Goal: Information Seeking & Learning: Learn about a topic

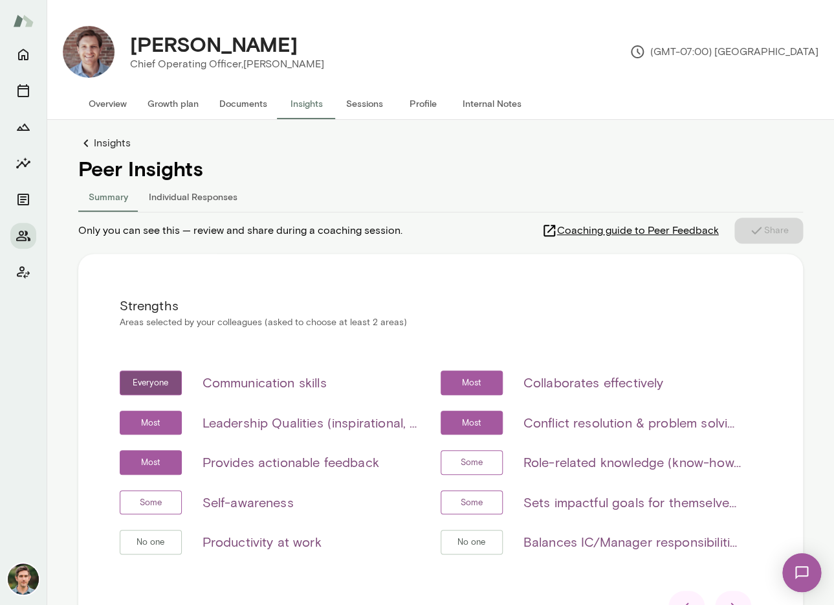
scroll to position [126, 0]
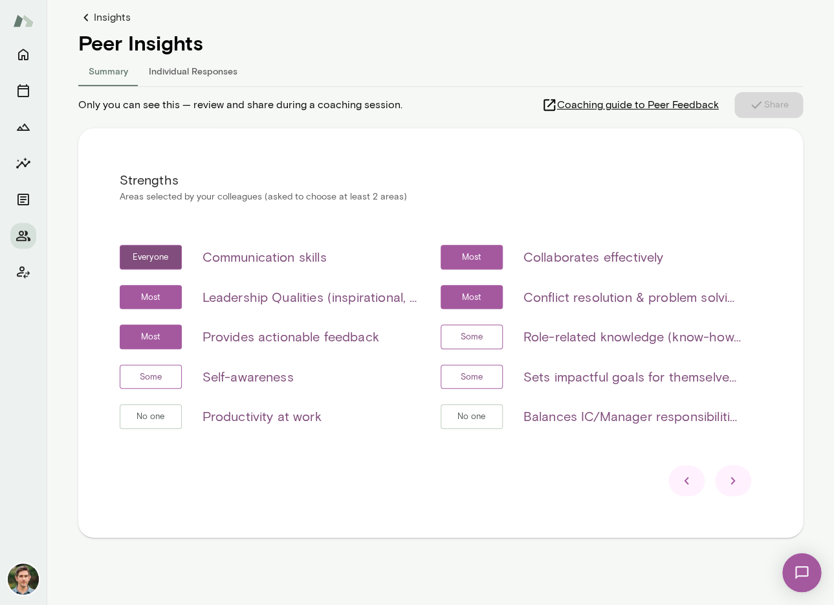
click at [733, 483] on icon at bounding box center [733, 480] width 5 height 7
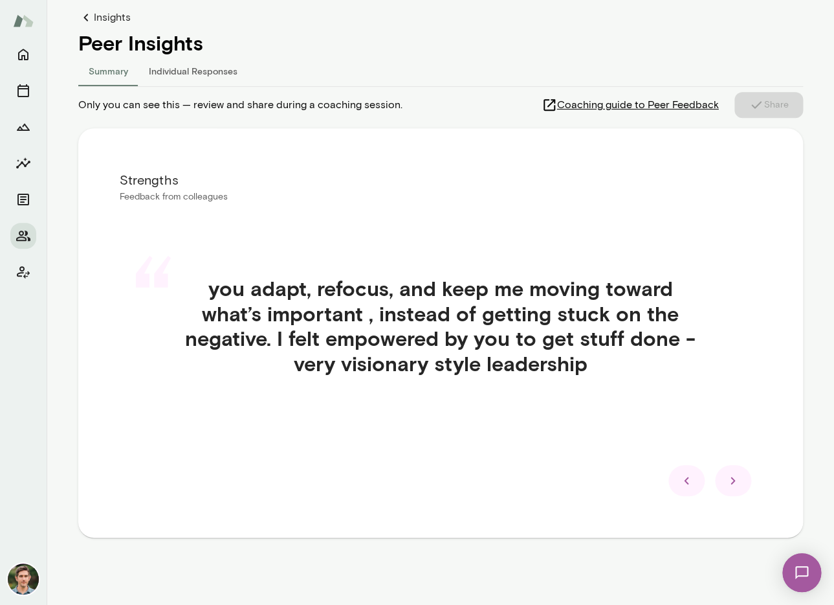
click at [733, 483] on icon at bounding box center [733, 480] width 5 height 7
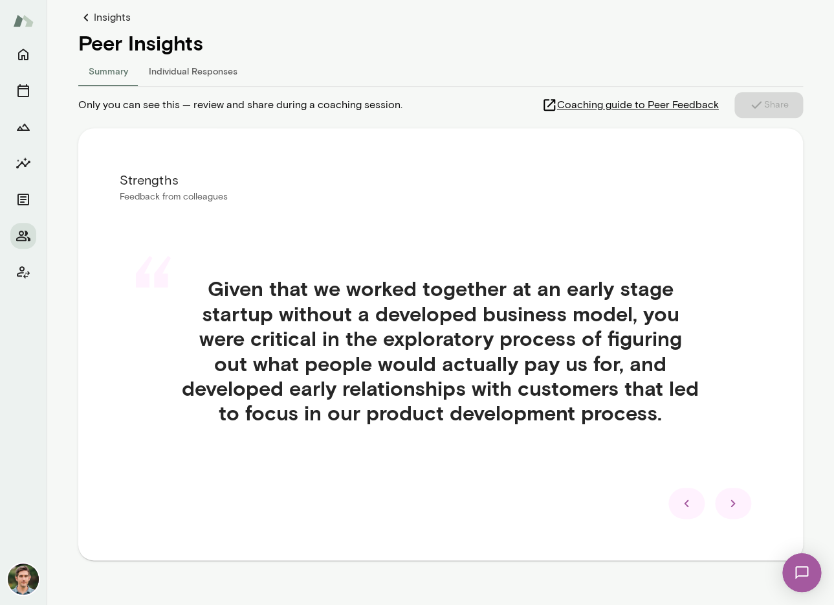
click at [735, 497] on icon at bounding box center [734, 503] width 16 height 16
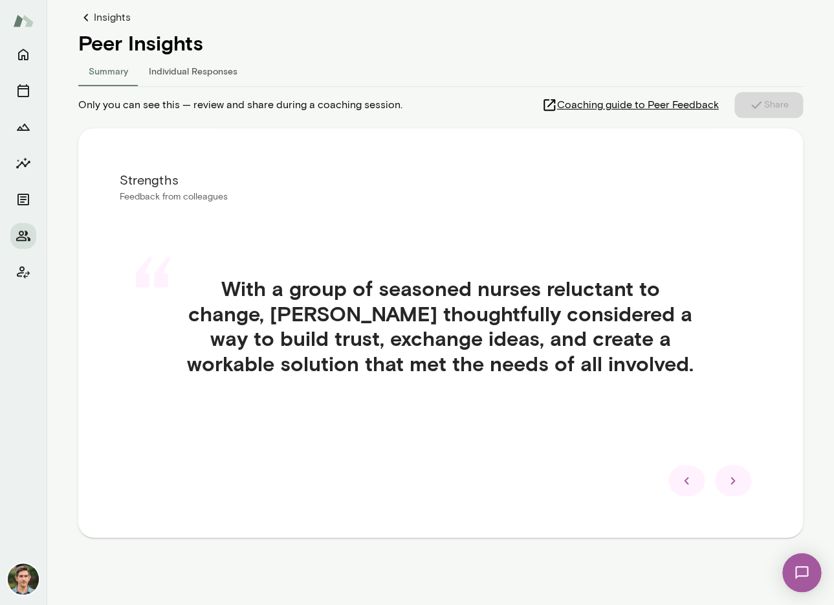
click at [733, 487] on icon at bounding box center [734, 481] width 16 height 16
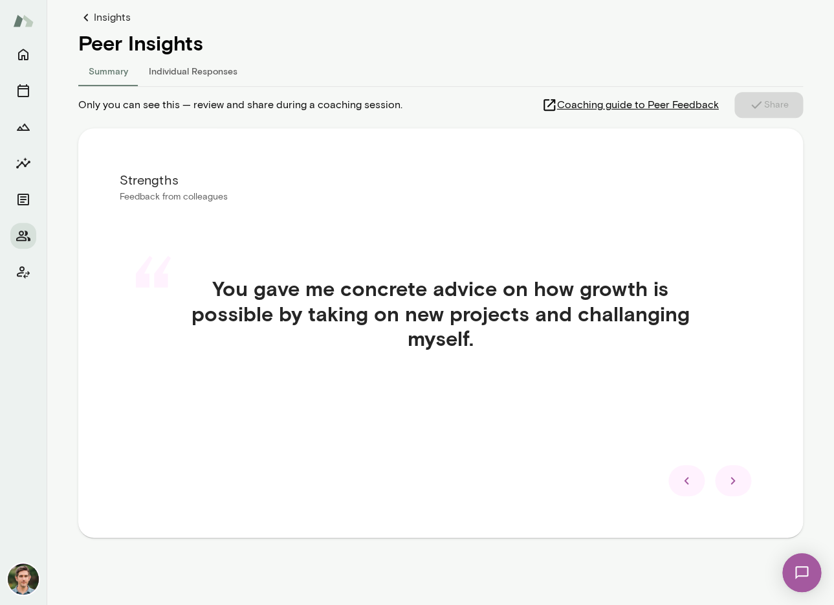
click at [733, 487] on icon at bounding box center [734, 481] width 16 height 16
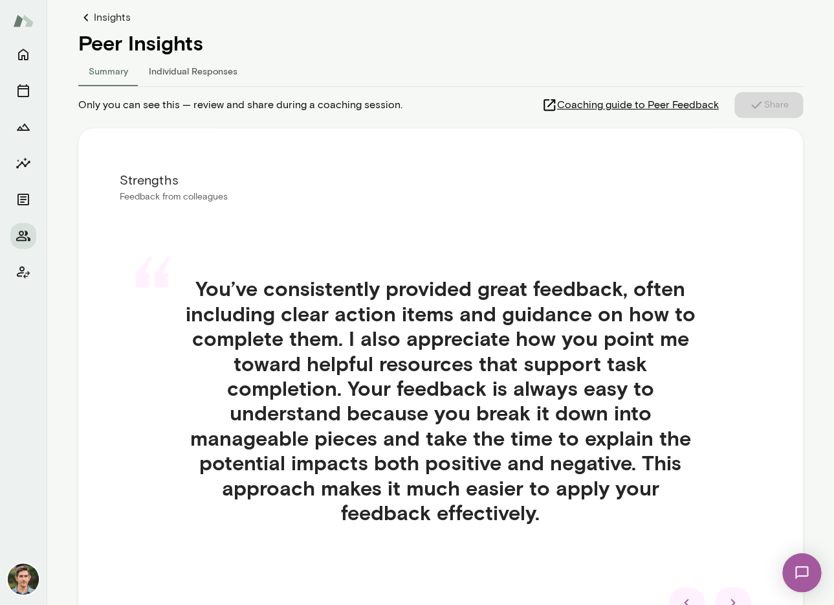
click at [730, 594] on div at bounding box center [733, 601] width 36 height 31
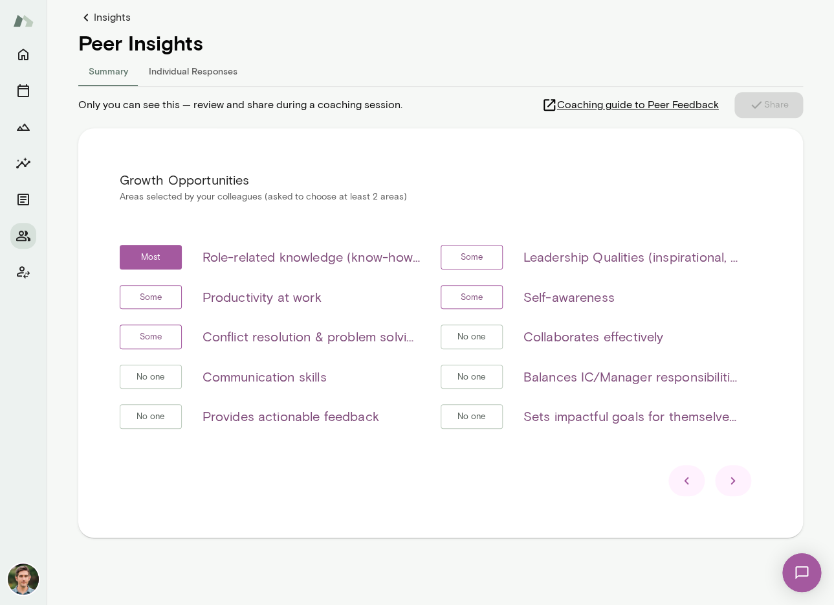
click at [684, 486] on icon at bounding box center [687, 481] width 16 height 16
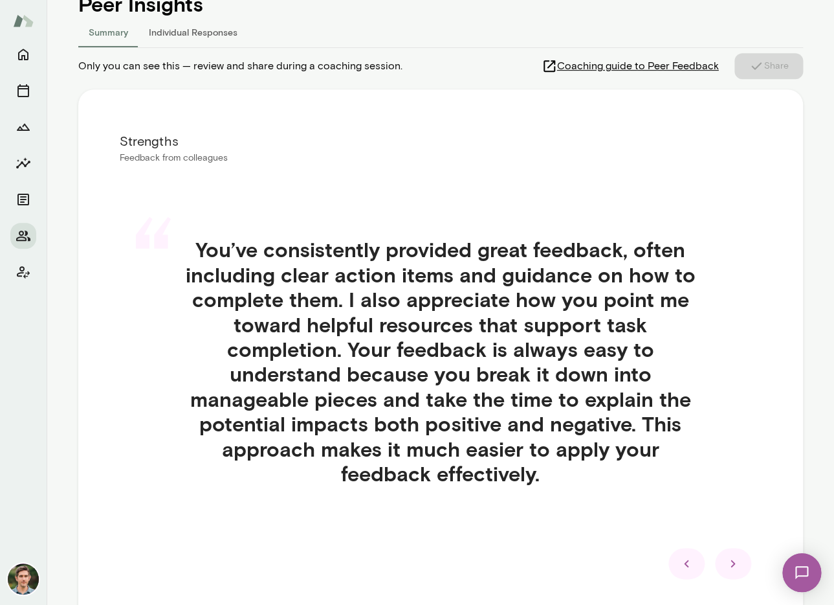
scroll to position [169, 0]
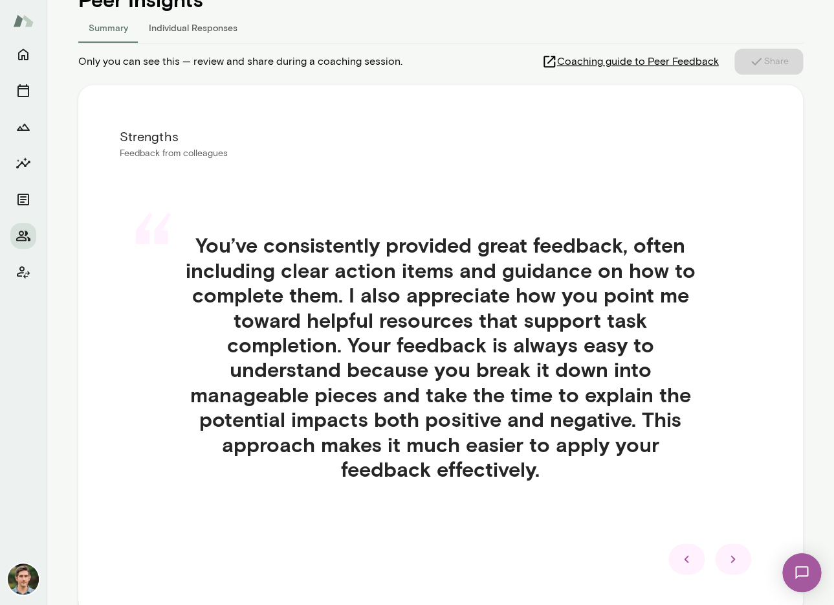
click at [727, 558] on icon at bounding box center [734, 559] width 16 height 16
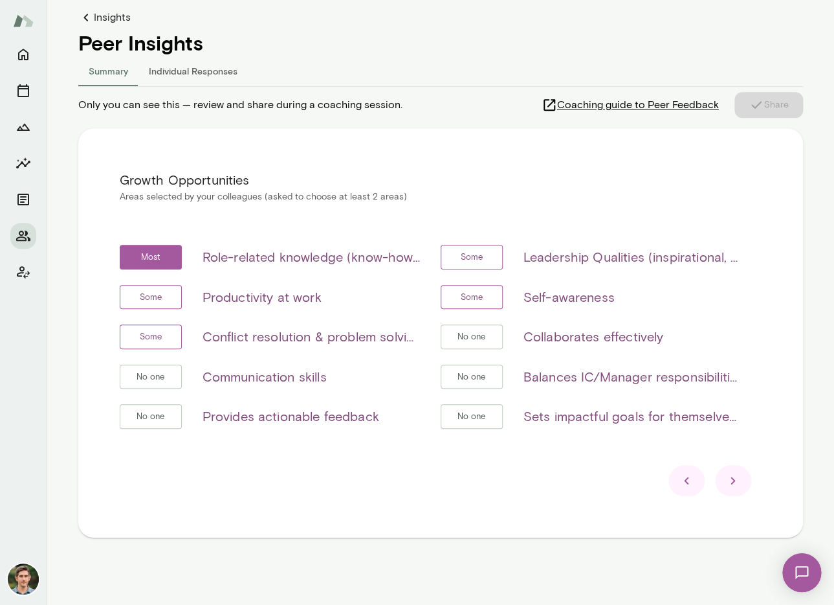
scroll to position [126, 0]
drag, startPoint x: 524, startPoint y: 375, endPoint x: 743, endPoint y: 377, distance: 218.8
click at [741, 377] on h6 "Balances IC/Manager responsibilities (if applicable)" at bounding box center [632, 376] width 217 height 21
click at [680, 478] on icon at bounding box center [687, 481] width 16 height 16
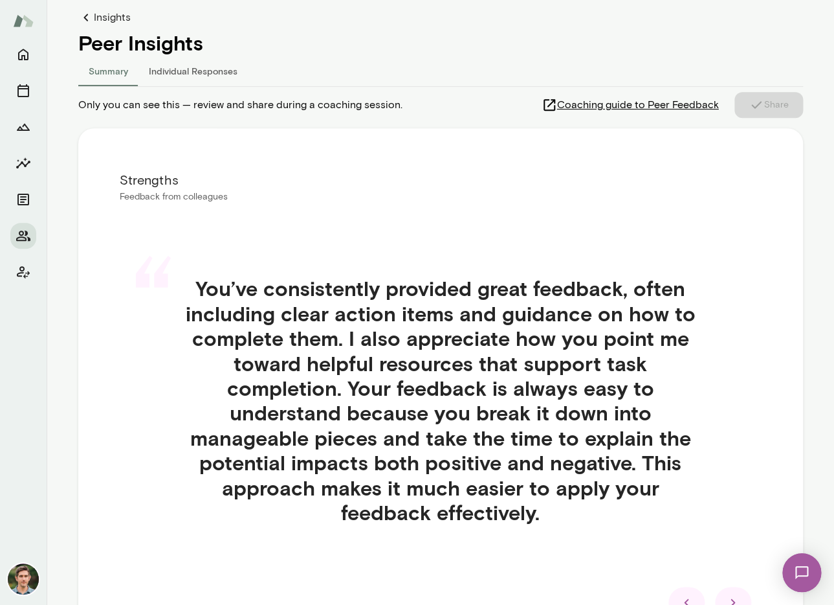
click at [680, 478] on h4 "You’ve consistently provided great feedback, often including clear action items…" at bounding box center [441, 400] width 580 height 249
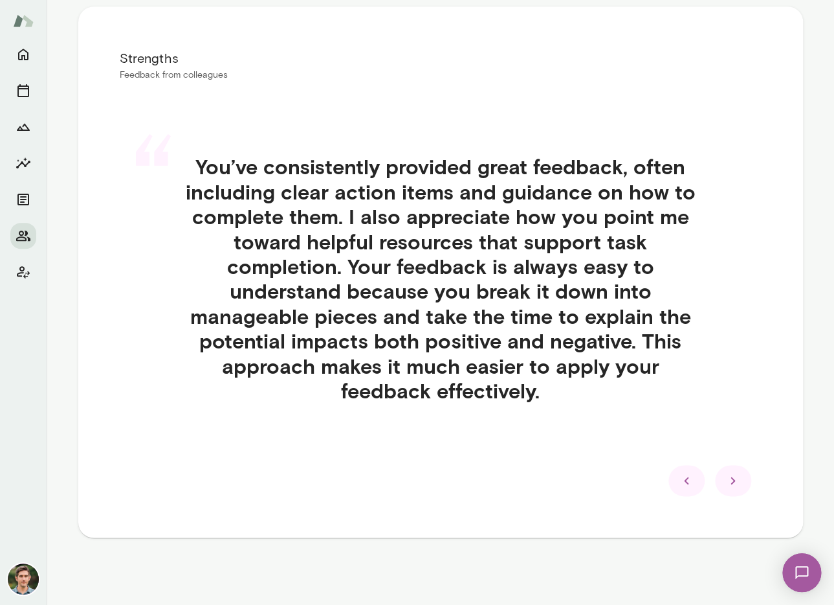
click at [680, 475] on icon at bounding box center [687, 481] width 16 height 16
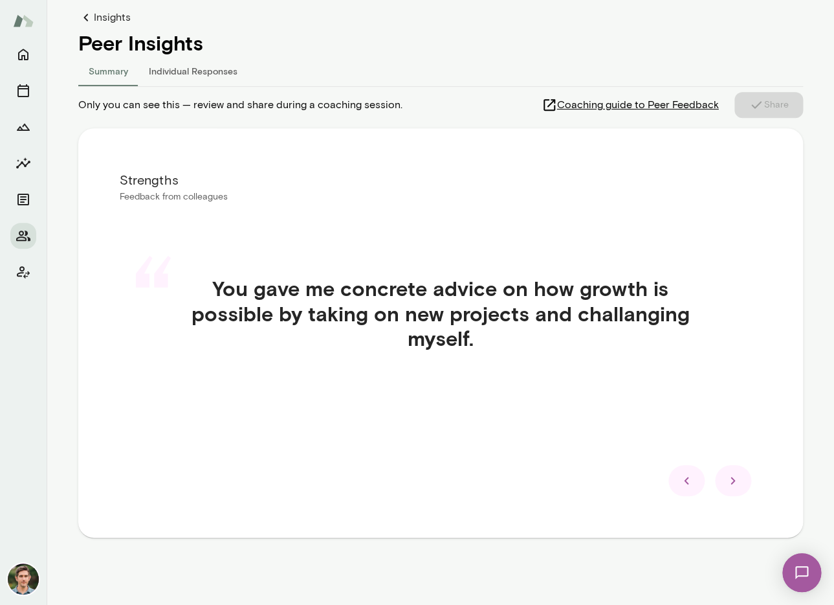
click at [682, 482] on icon at bounding box center [687, 481] width 16 height 16
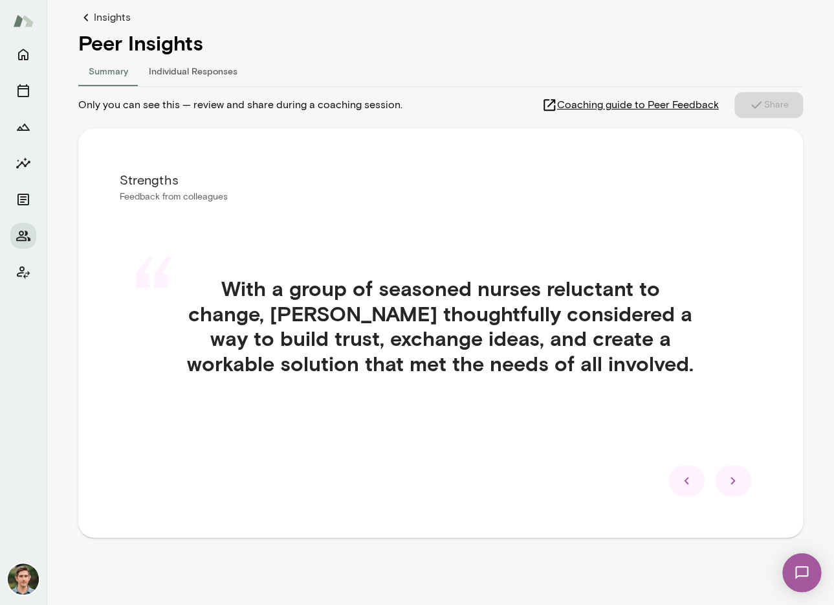
click at [682, 482] on icon at bounding box center [687, 481] width 16 height 16
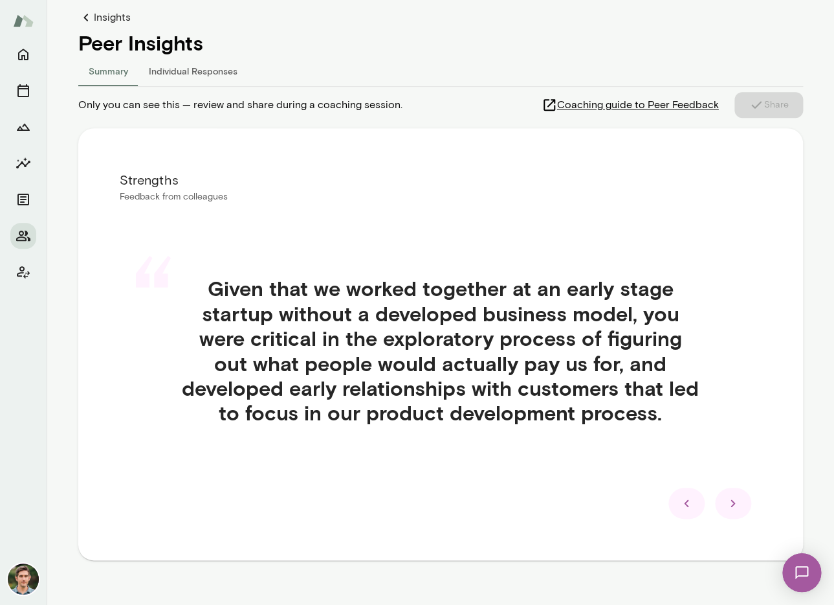
click at [682, 482] on div "“ Given that we worked together at an early stage startup without a developed b…" at bounding box center [441, 366] width 642 height 242
click at [682, 498] on icon at bounding box center [687, 503] width 16 height 16
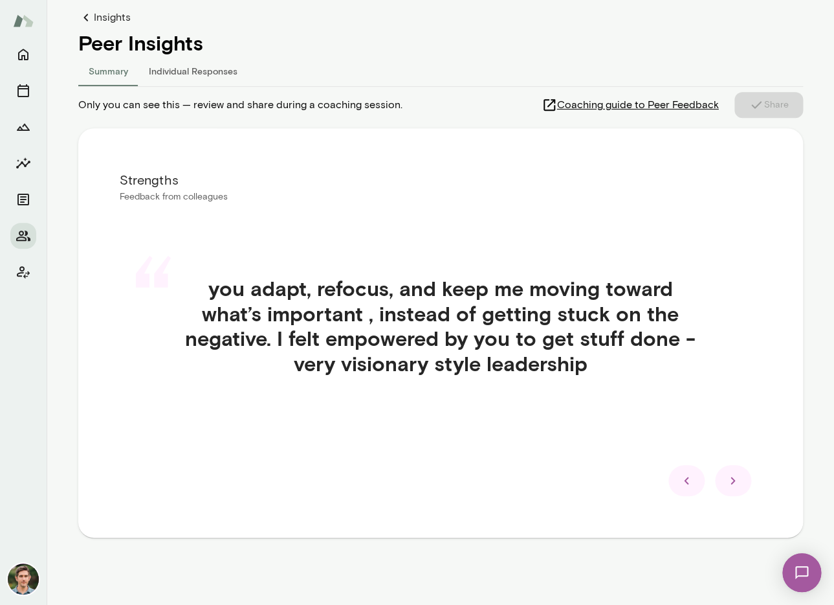
click at [680, 476] on icon at bounding box center [687, 481] width 16 height 16
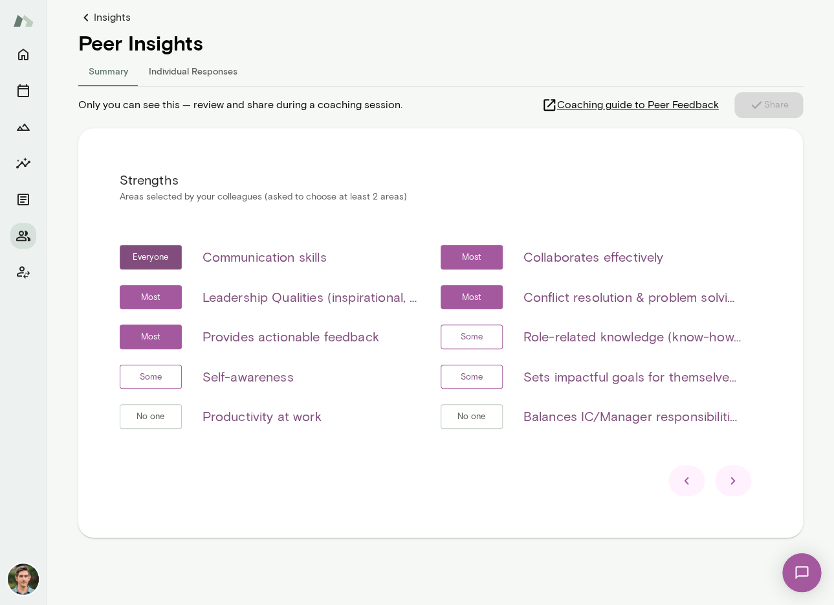
click at [680, 476] on icon at bounding box center [687, 481] width 16 height 16
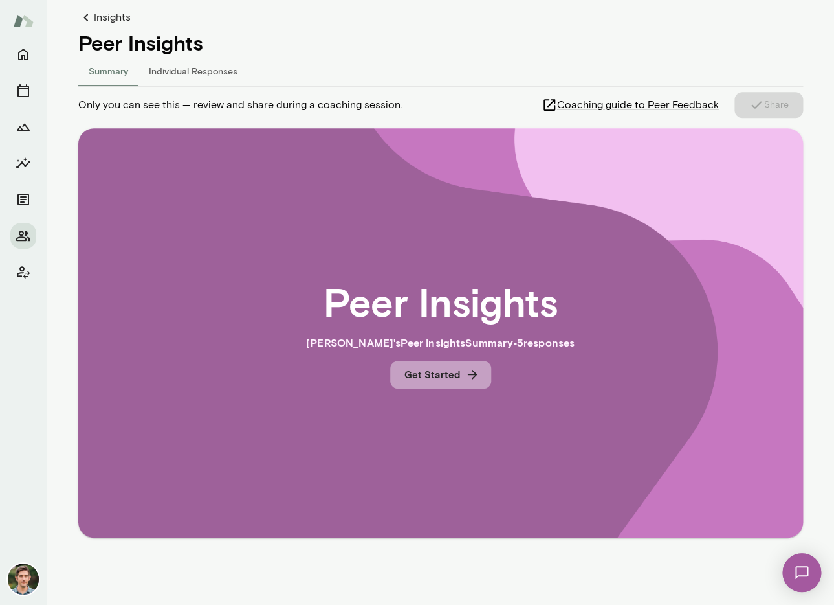
click at [460, 374] on button "Get Started" at bounding box center [440, 374] width 101 height 27
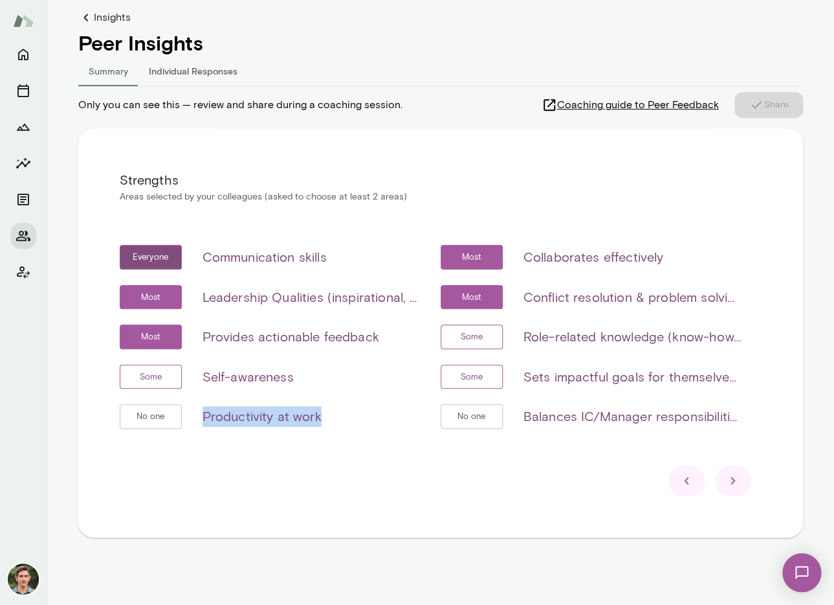
drag, startPoint x: 202, startPoint y: 418, endPoint x: 320, endPoint y: 417, distance: 118.5
click at [320, 417] on div "No one Productivity at work" at bounding box center [270, 416] width 300 height 25
click at [728, 480] on icon at bounding box center [734, 481] width 16 height 16
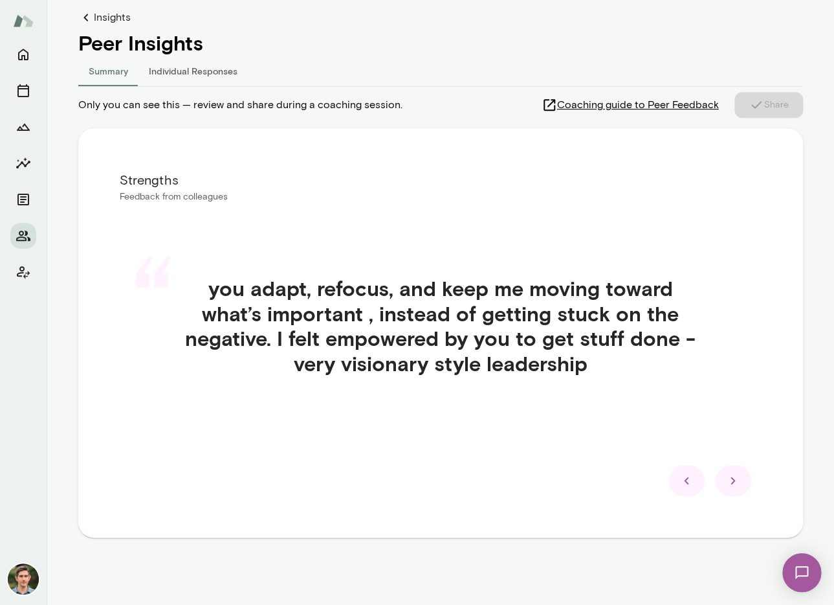
click at [728, 480] on icon at bounding box center [734, 481] width 16 height 16
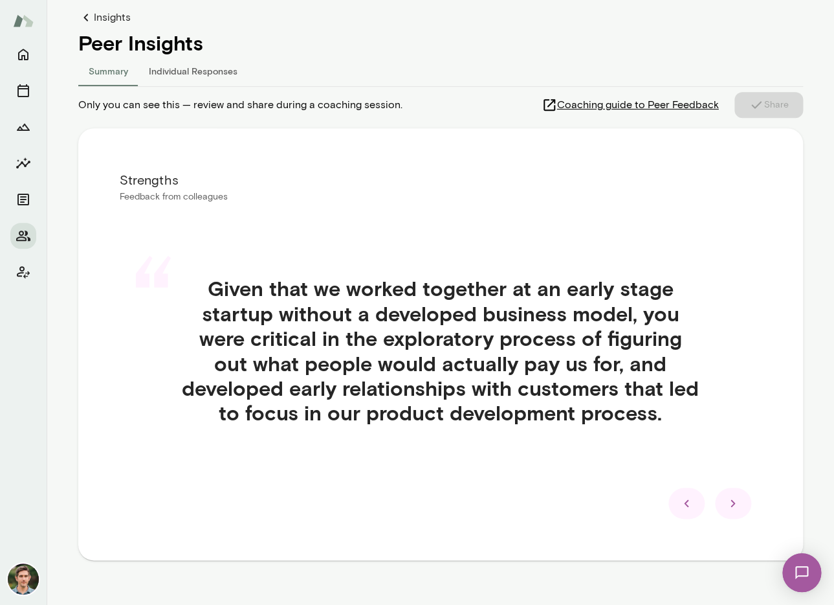
click at [728, 480] on div "“ Given that we worked together at an early stage startup without a developed b…" at bounding box center [441, 366] width 642 height 242
click at [730, 496] on icon at bounding box center [734, 503] width 16 height 16
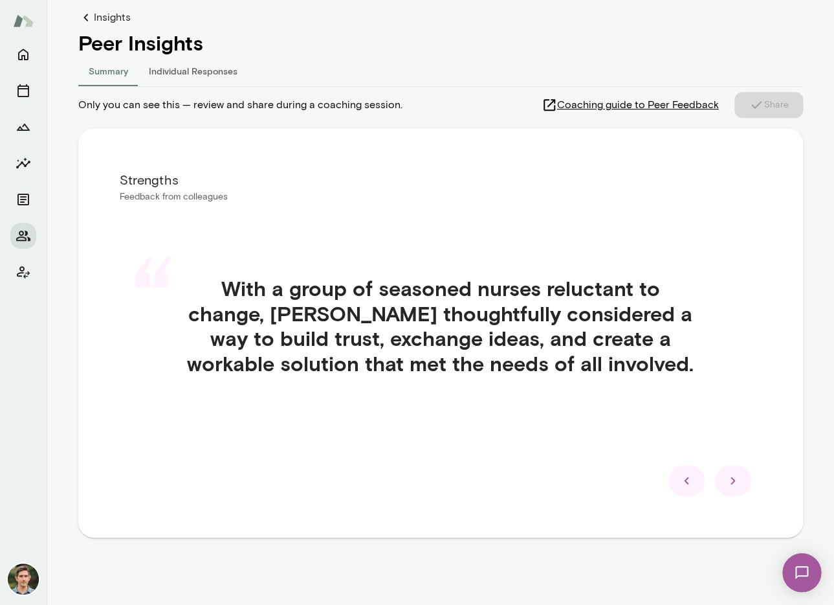
click at [726, 463] on div "Strengths Feedback from colleagues “ With a group of seasoned nurses reluctant …" at bounding box center [440, 332] width 725 height 409
click at [726, 470] on div at bounding box center [733, 480] width 36 height 31
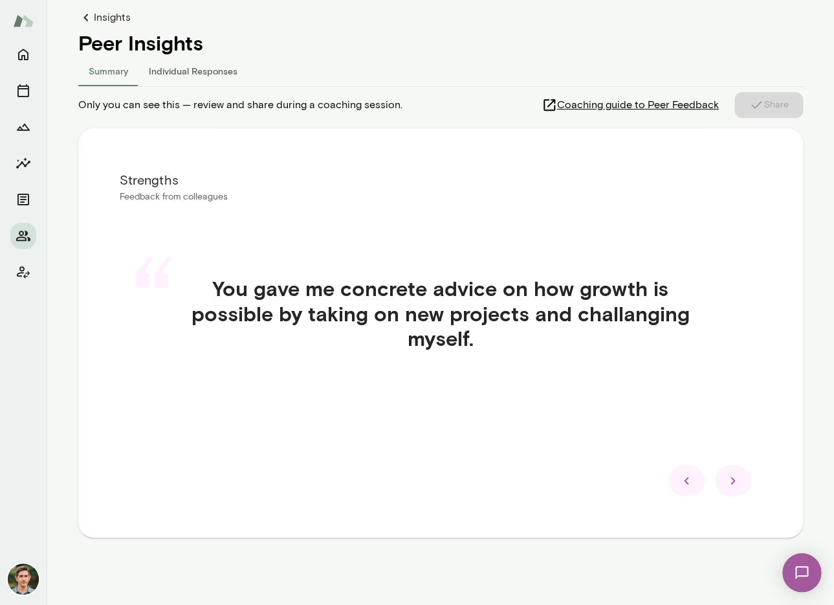
click at [728, 476] on icon at bounding box center [734, 481] width 16 height 16
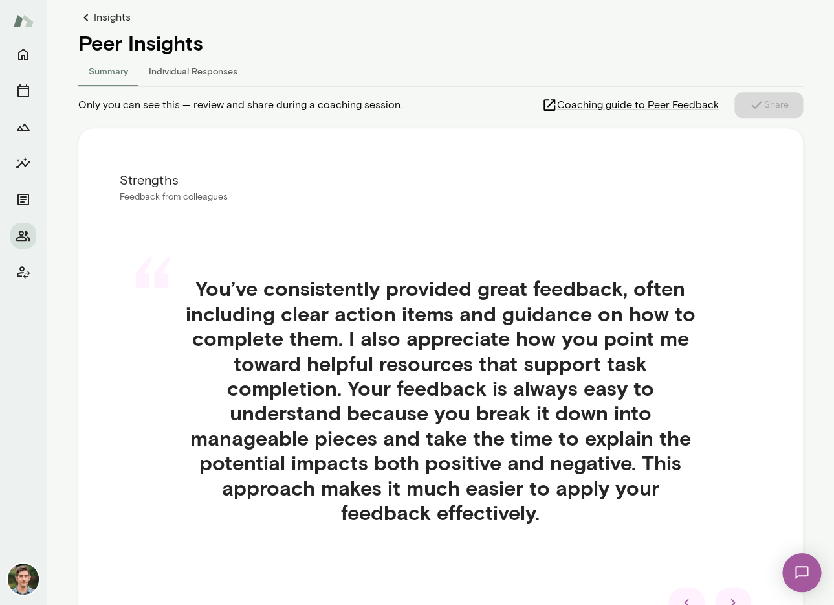
click at [738, 594] on div at bounding box center [733, 601] width 36 height 31
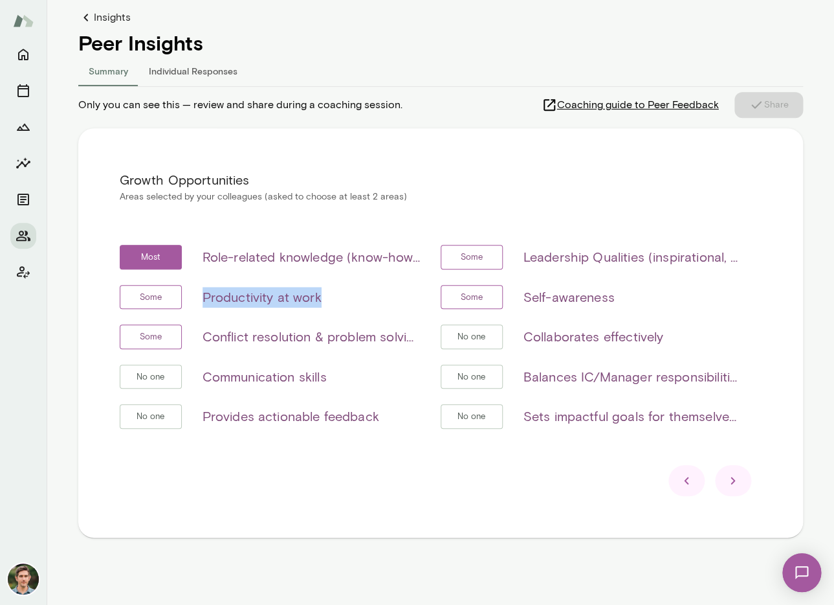
drag, startPoint x: 197, startPoint y: 298, endPoint x: 344, endPoint y: 304, distance: 146.4
click at [344, 304] on div "Some Productivity at work" at bounding box center [270, 297] width 300 height 25
click at [333, 300] on div "Some Productivity at work" at bounding box center [270, 297] width 300 height 25
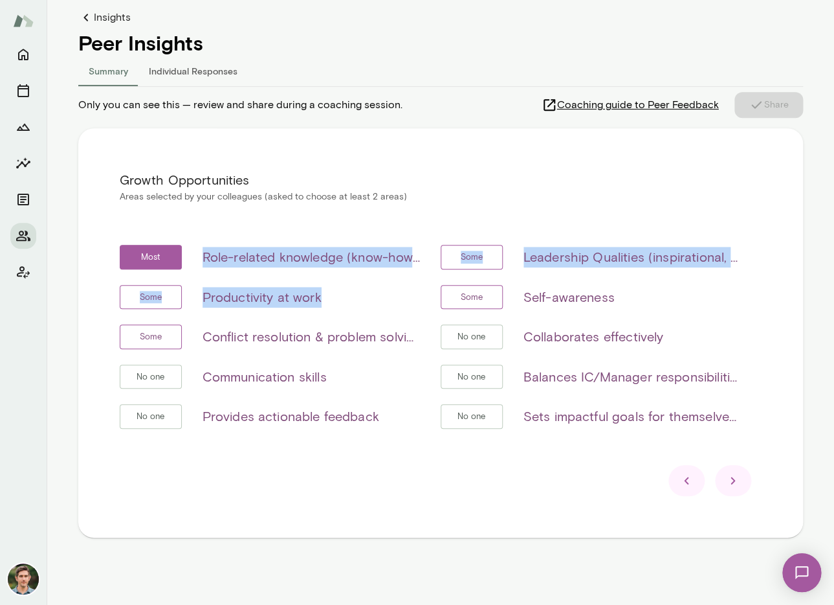
drag, startPoint x: 323, startPoint y: 296, endPoint x: 190, endPoint y: 256, distance: 139.4
click at [190, 256] on div "Most Role-related knowledge (know-how, skills, etc) Some Leadership Qualities (…" at bounding box center [441, 344] width 642 height 199
click at [250, 260] on h6 "Role-related knowledge (know-how, skills, etc)" at bounding box center [311, 257] width 217 height 21
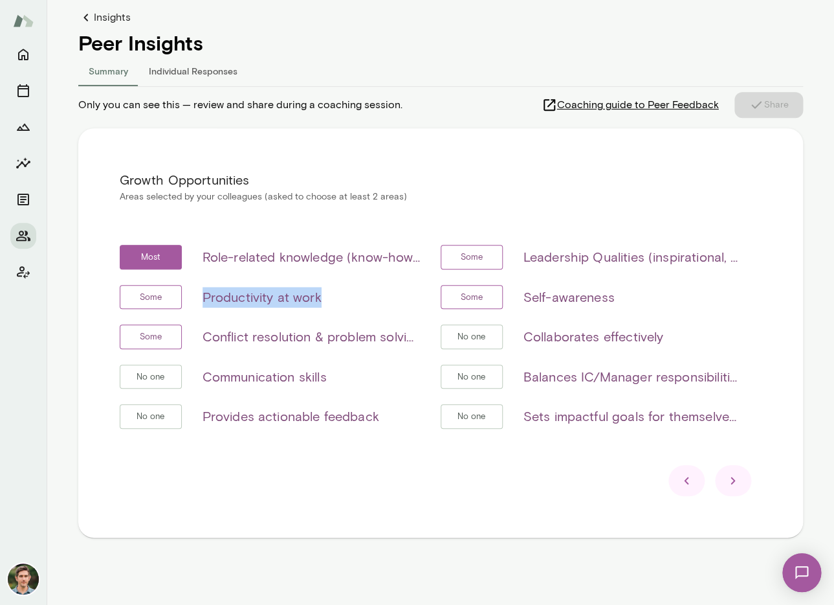
drag, startPoint x: 329, startPoint y: 297, endPoint x: 203, endPoint y: 300, distance: 126.3
click at [203, 300] on div "Some Productivity at work" at bounding box center [270, 297] width 300 height 25
drag, startPoint x: 740, startPoint y: 486, endPoint x: 733, endPoint y: 509, distance: 23.7
click at [733, 509] on div "Growth Opportunities Areas selected by your colleagues (asked to choose at leas…" at bounding box center [440, 332] width 725 height 409
click at [731, 483] on icon at bounding box center [733, 480] width 5 height 7
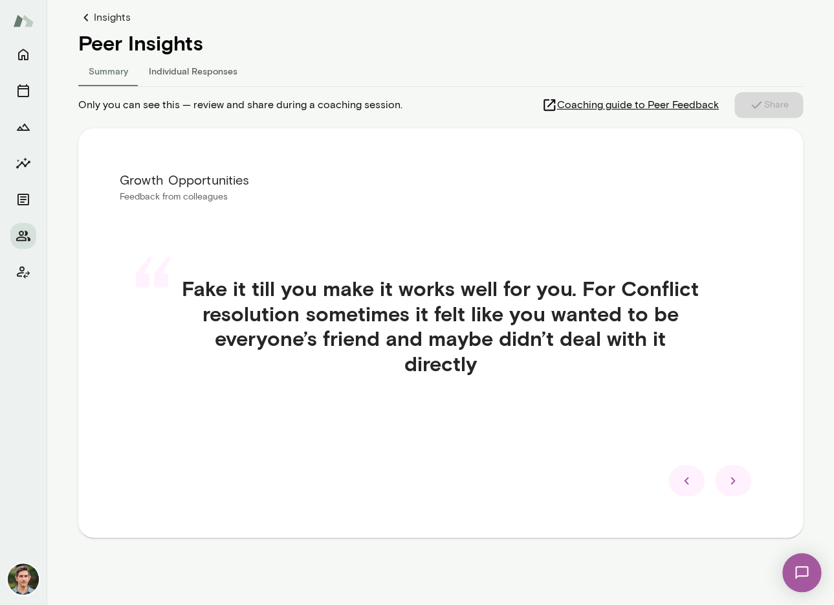
click at [731, 483] on icon at bounding box center [733, 480] width 5 height 7
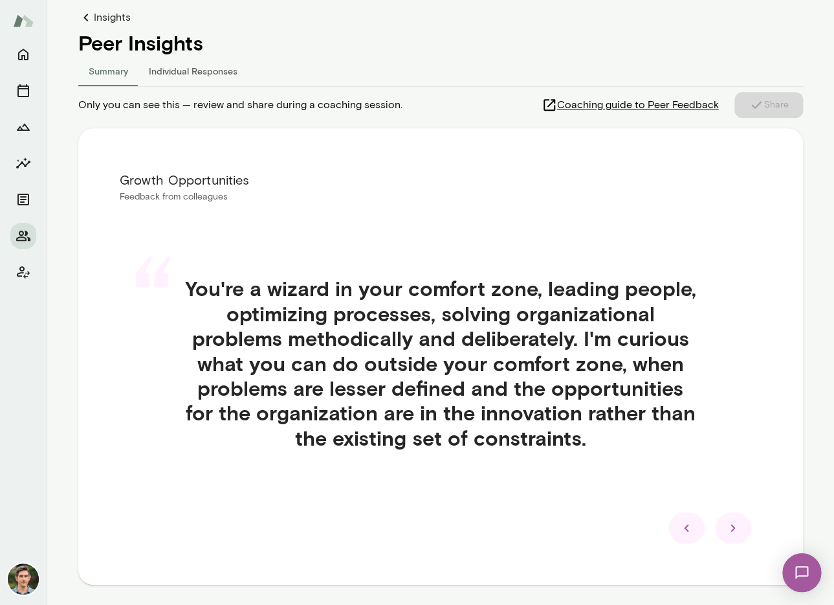
click at [695, 532] on div at bounding box center [687, 527] width 36 height 31
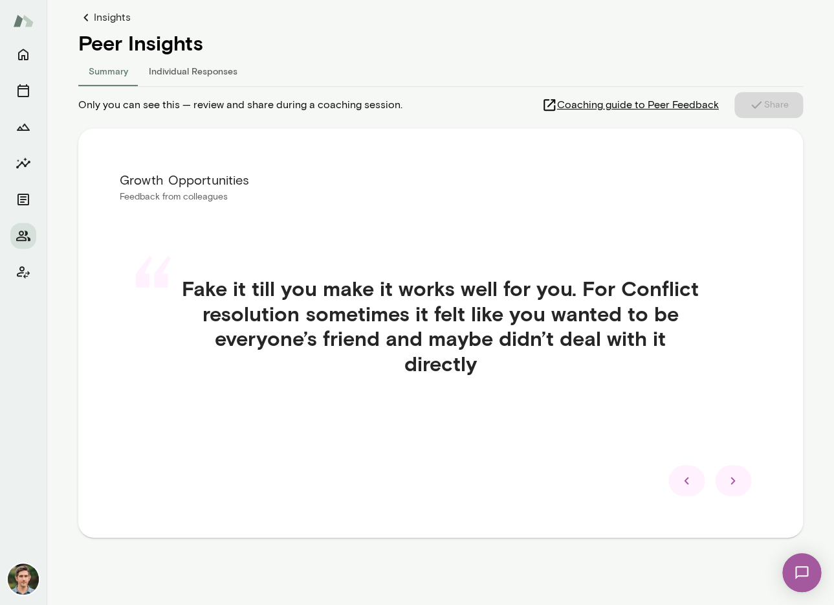
click at [742, 483] on div at bounding box center [733, 480] width 36 height 31
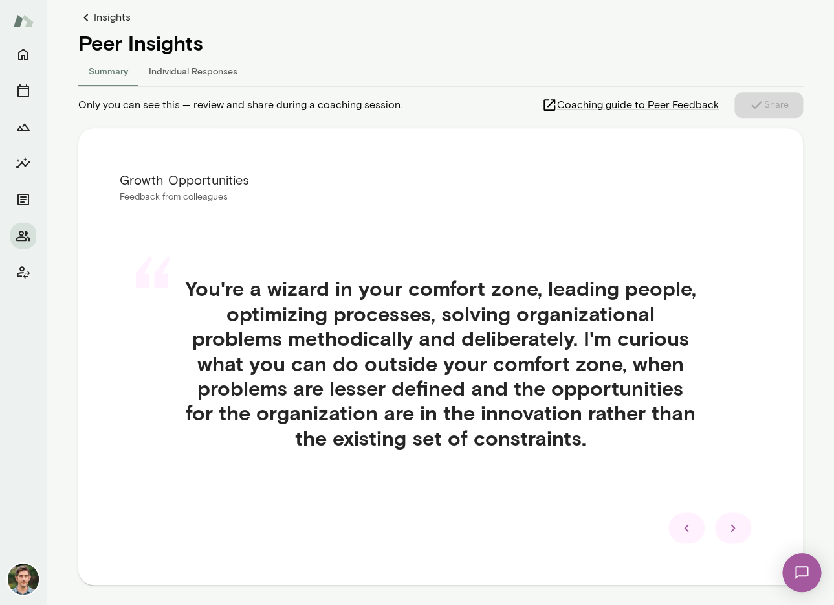
click at [731, 533] on icon at bounding box center [734, 528] width 16 height 16
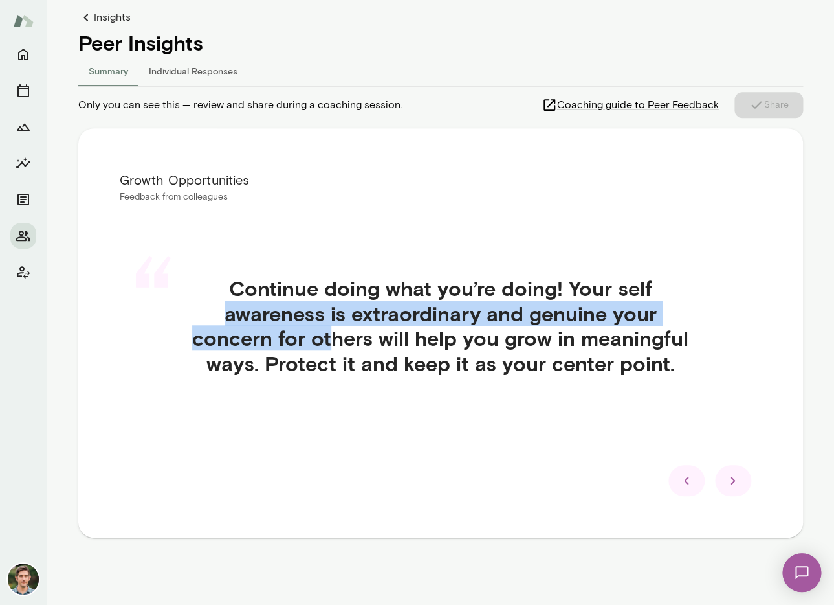
drag, startPoint x: 225, startPoint y: 315, endPoint x: 334, endPoint y: 346, distance: 113.3
click at [334, 346] on h4 "Continue doing what you’re doing! Your self awareness is extraordinary and genu…" at bounding box center [441, 326] width 580 height 100
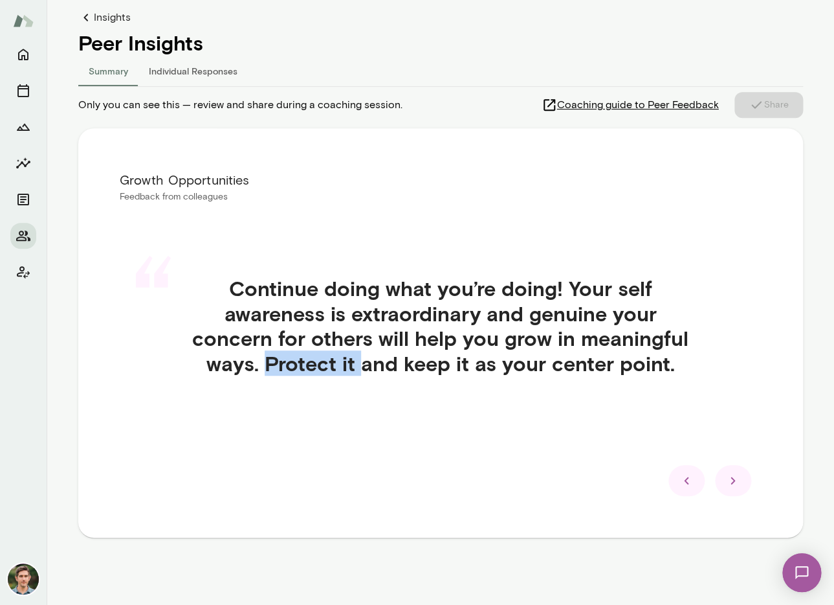
drag, startPoint x: 267, startPoint y: 372, endPoint x: 357, endPoint y: 364, distance: 90.9
click at [357, 364] on h4 "Continue doing what you’re doing! Your self awareness is extraordinary and genu…" at bounding box center [441, 326] width 580 height 100
click at [731, 484] on icon at bounding box center [734, 481] width 16 height 16
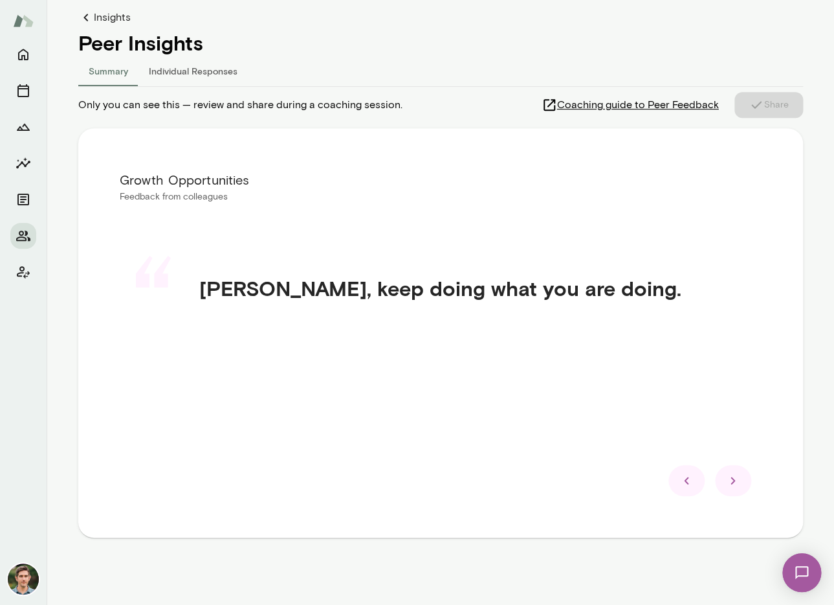
click at [671, 480] on div at bounding box center [687, 480] width 36 height 31
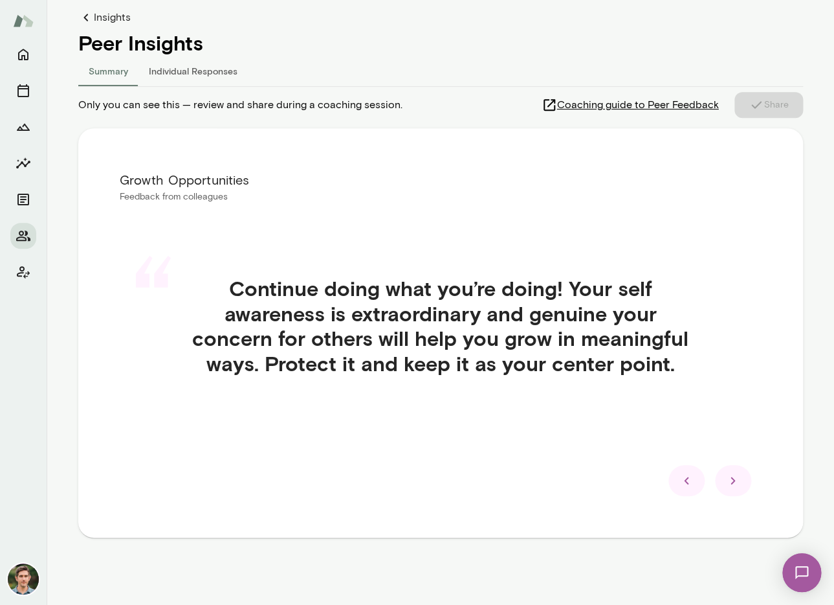
click at [733, 478] on icon at bounding box center [733, 480] width 5 height 7
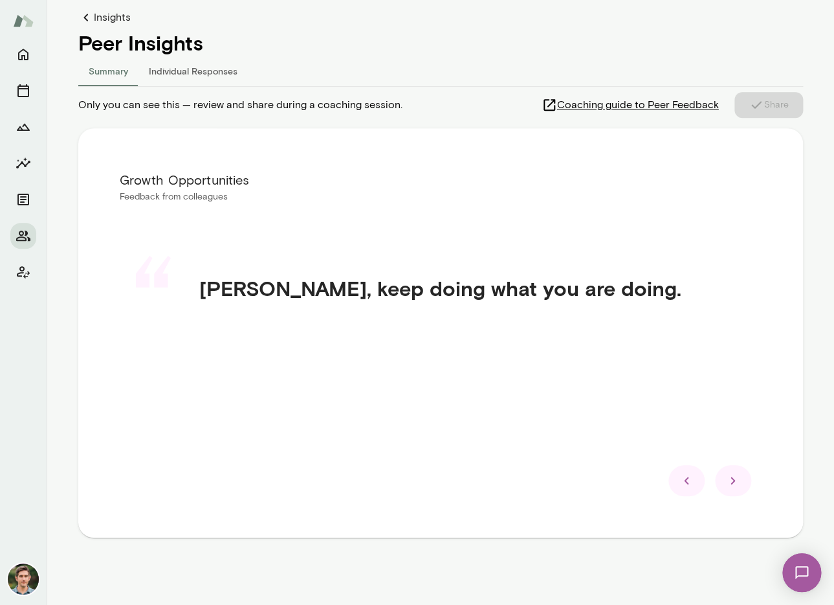
click at [733, 478] on icon at bounding box center [733, 480] width 5 height 7
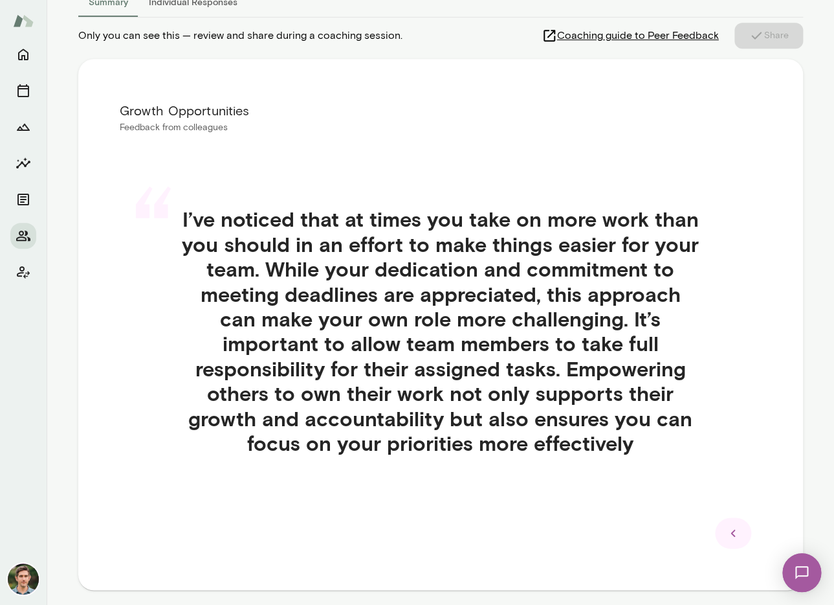
scroll to position [205, 0]
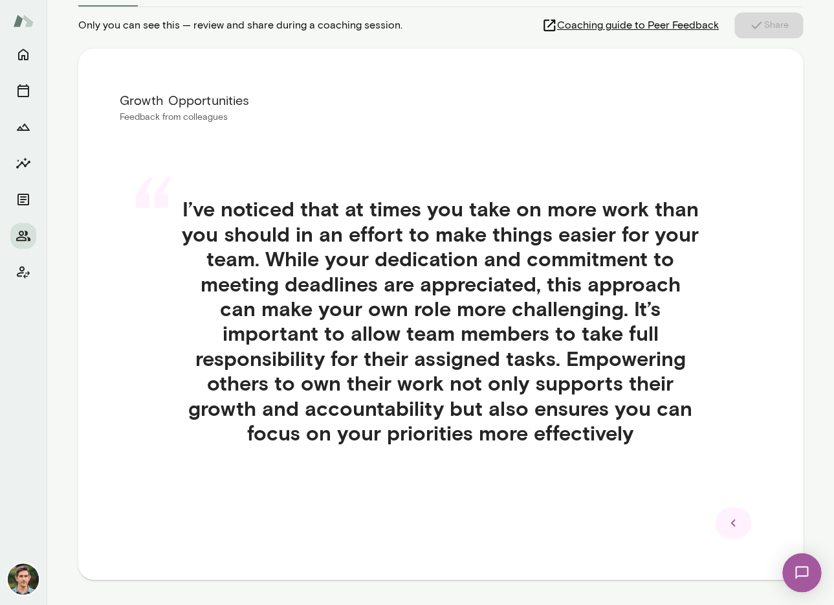
click at [730, 533] on div at bounding box center [733, 522] width 36 height 31
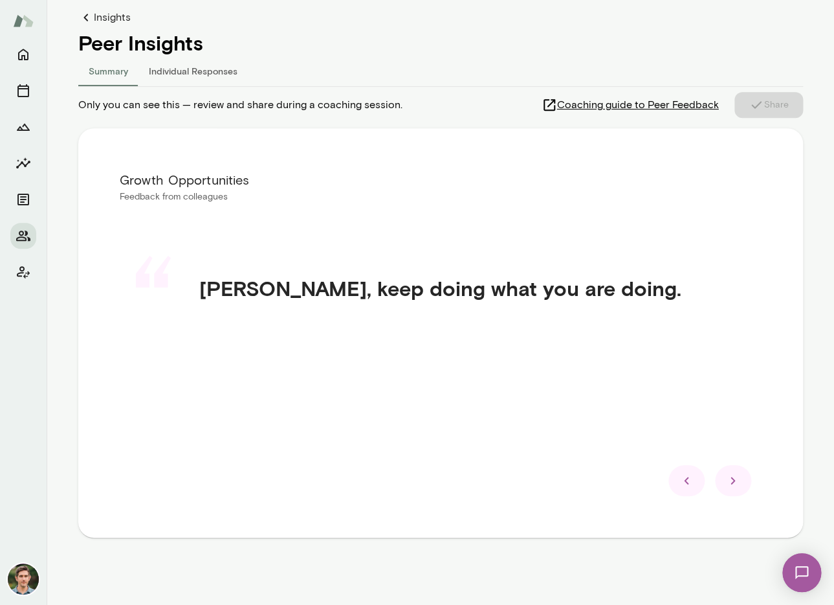
click at [730, 527] on div "Growth Opportunities Feedback from colleagues “ [PERSON_NAME], keep doing what …" at bounding box center [440, 332] width 725 height 409
click at [687, 469] on div at bounding box center [687, 480] width 36 height 31
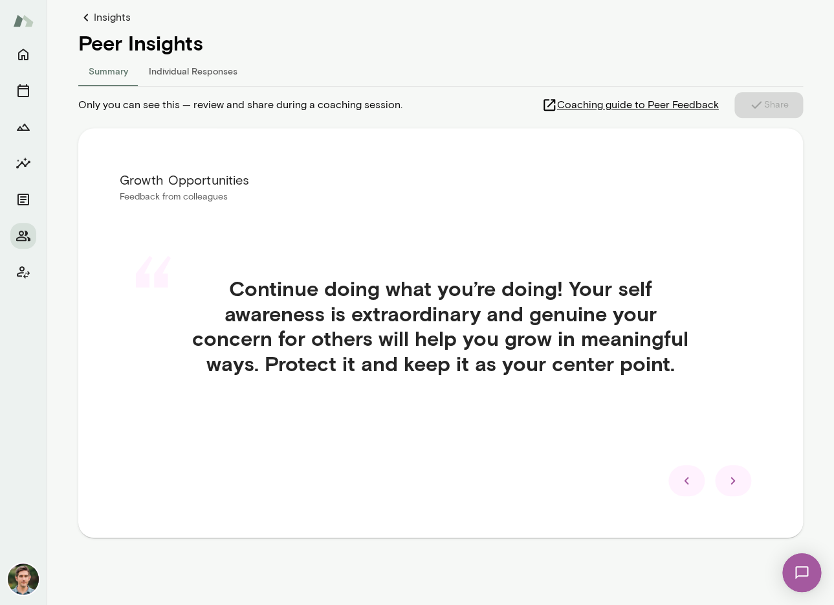
click at [686, 482] on icon at bounding box center [686, 480] width 5 height 7
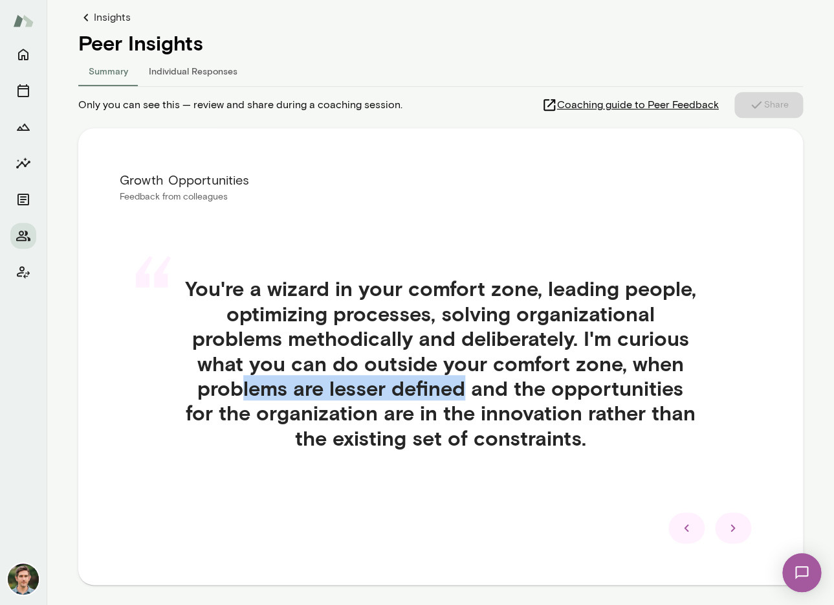
drag, startPoint x: 243, startPoint y: 391, endPoint x: 463, endPoint y: 394, distance: 219.5
click at [463, 394] on h4 "You're a wizard in your comfort zone, leading people, optimizing processes, sol…" at bounding box center [441, 363] width 580 height 174
click at [686, 531] on icon at bounding box center [687, 528] width 16 height 16
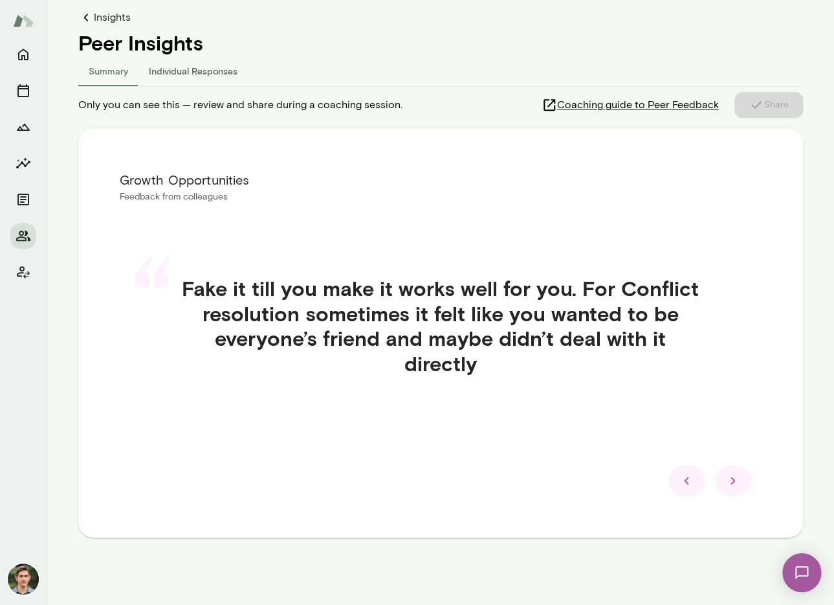
click at [687, 487] on icon at bounding box center [687, 481] width 16 height 16
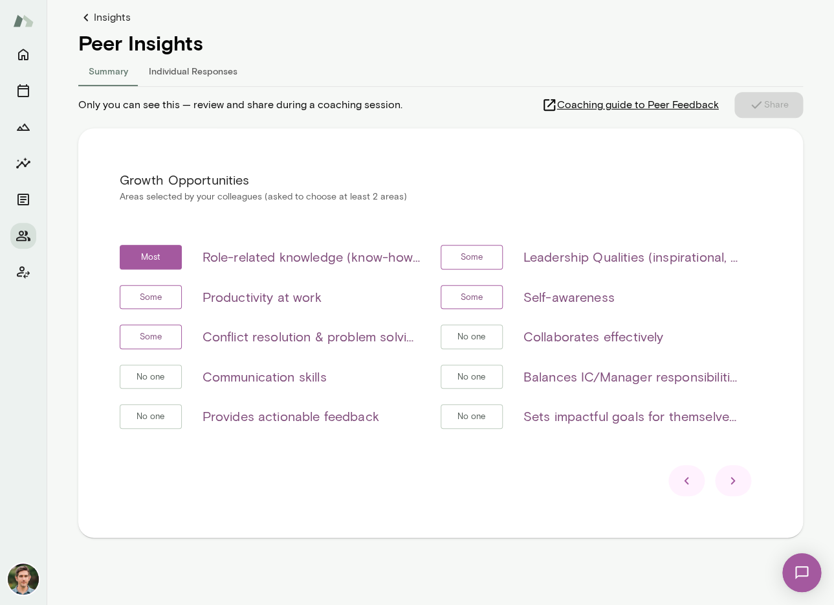
click at [687, 478] on icon at bounding box center [686, 480] width 5 height 7
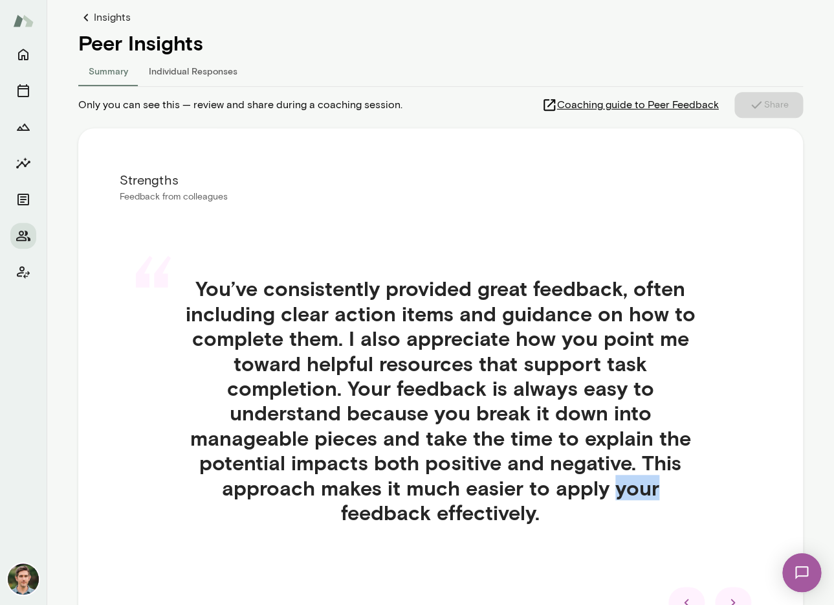
click at [687, 478] on h4 "You’ve consistently provided great feedback, often including clear action items…" at bounding box center [441, 400] width 580 height 249
click at [682, 597] on icon at bounding box center [687, 602] width 16 height 16
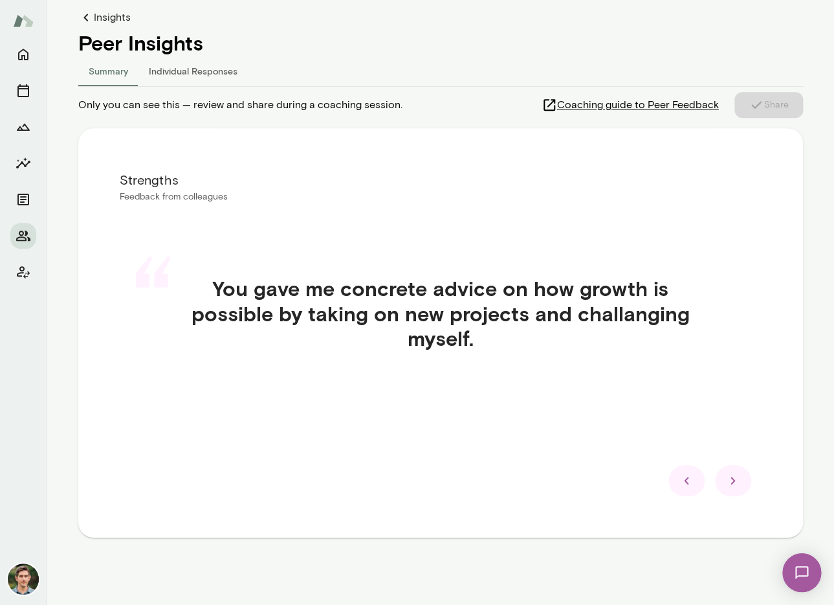
click at [685, 486] on icon at bounding box center [687, 481] width 16 height 16
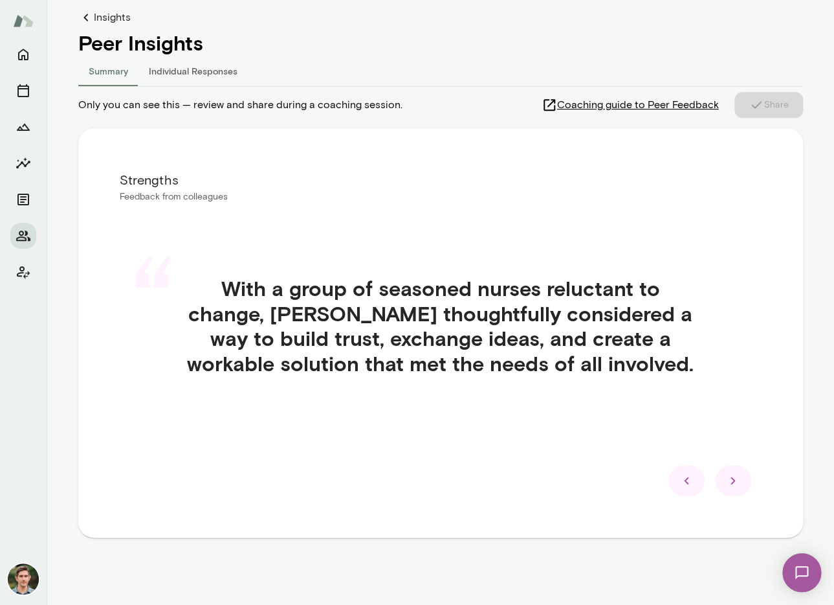
click at [685, 486] on icon at bounding box center [687, 481] width 16 height 16
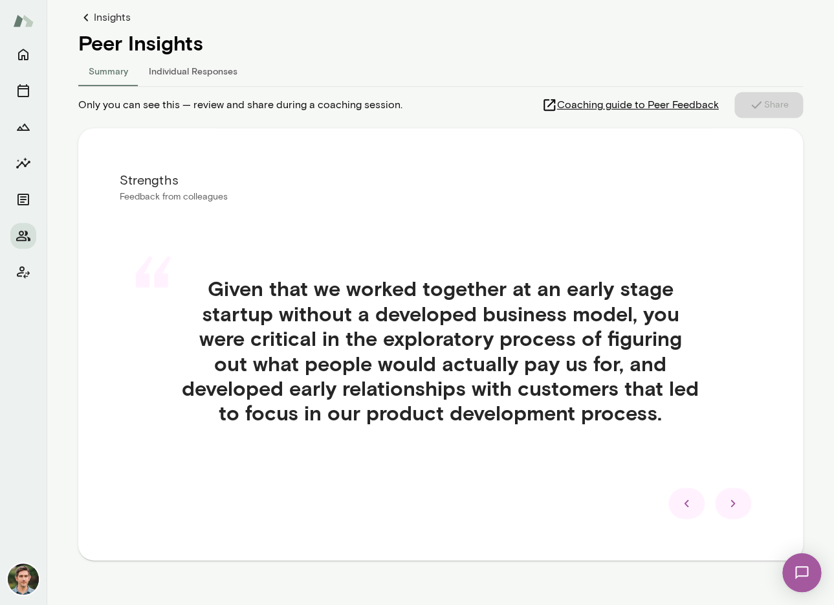
click at [679, 506] on icon at bounding box center [687, 503] width 16 height 16
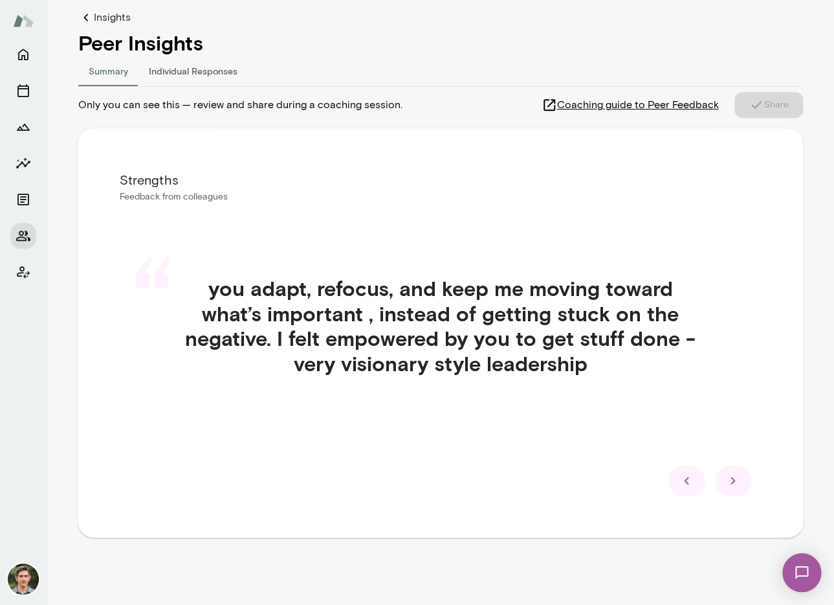
click at [685, 476] on icon at bounding box center [687, 481] width 16 height 16
